Goal: Register for event/course

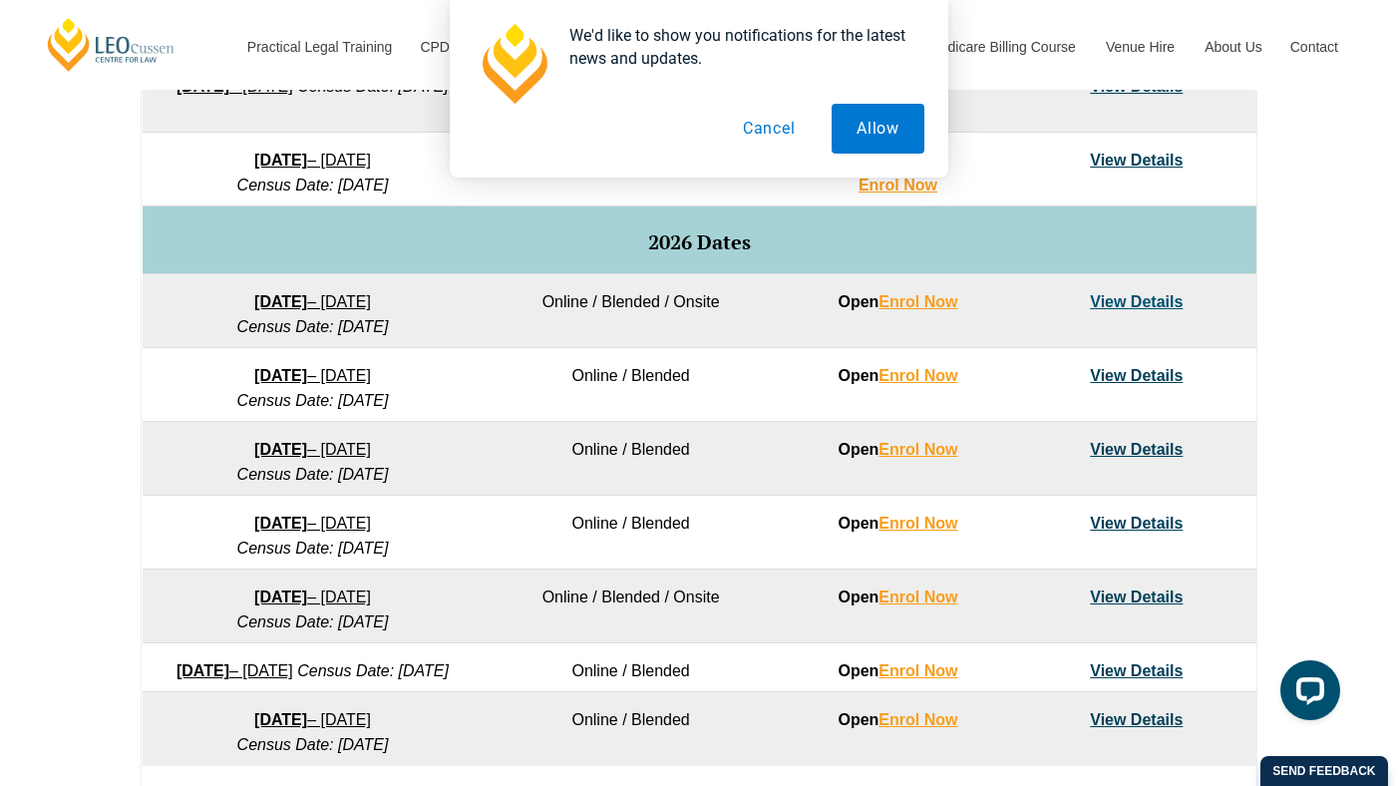
scroll to position [1141, 0]
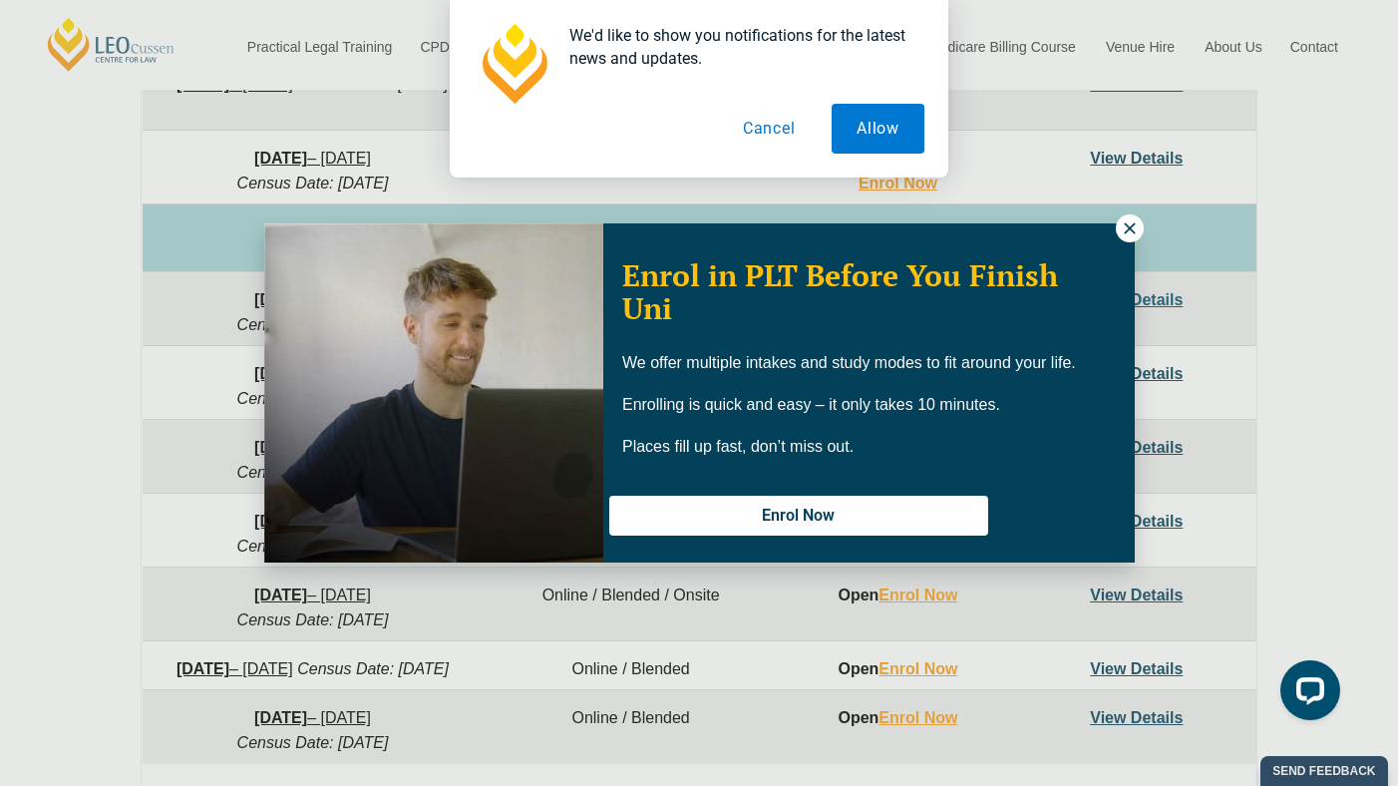
click at [1133, 226] on icon at bounding box center [1130, 228] width 18 height 18
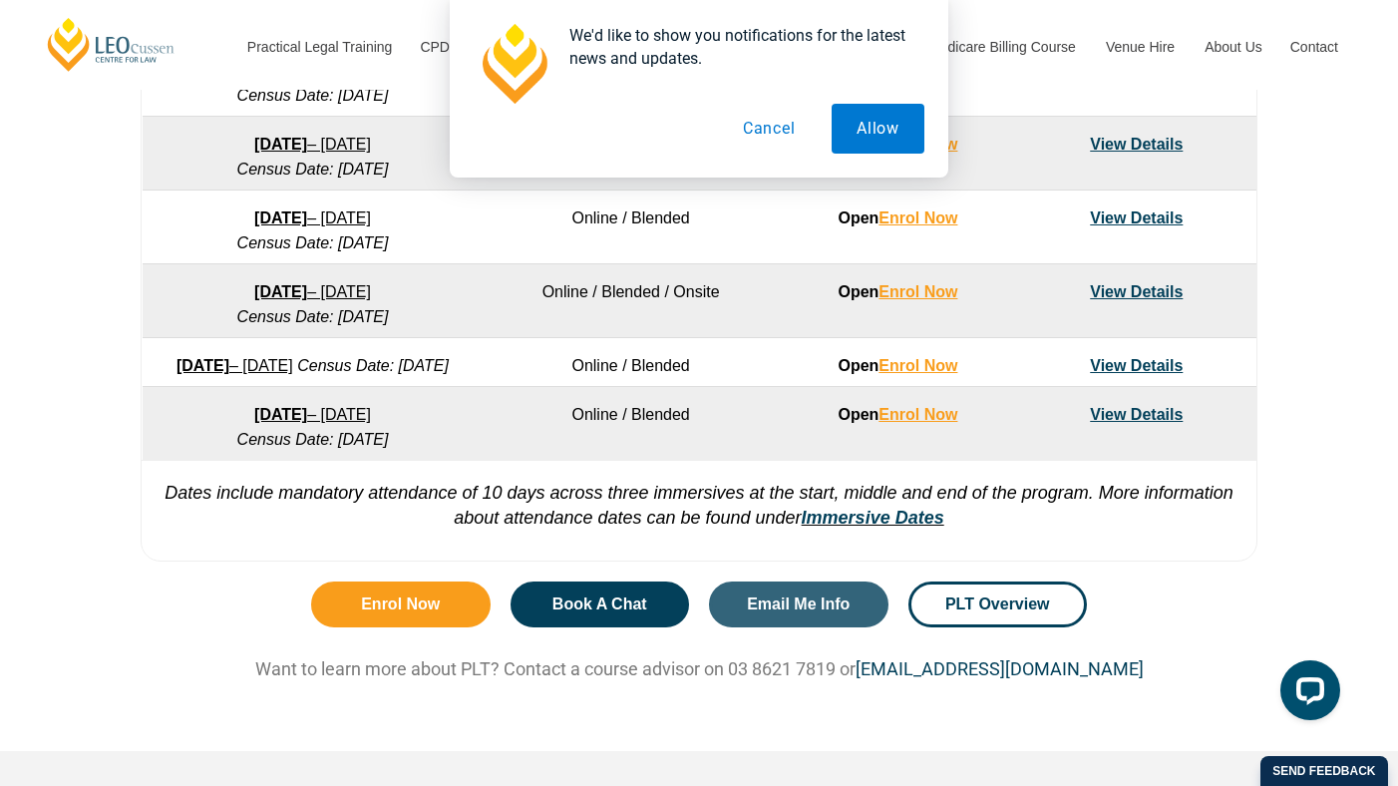
scroll to position [1445, 0]
